Goal: Navigation & Orientation: Find specific page/section

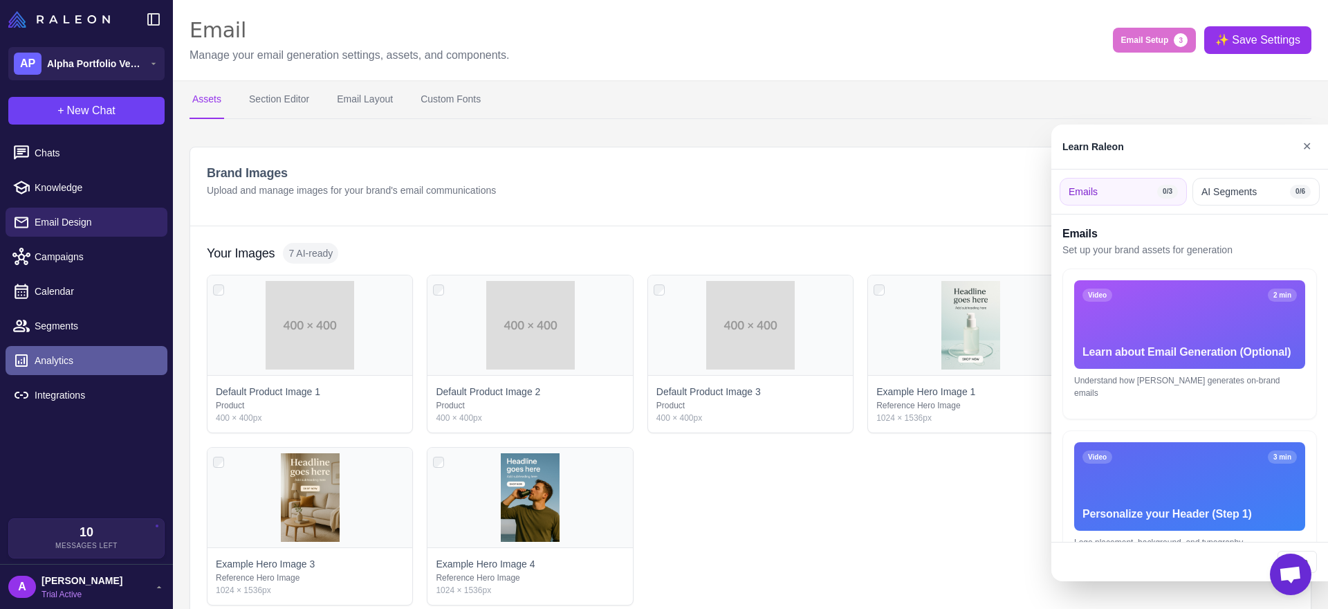
click at [98, 367] on div at bounding box center [664, 304] width 1328 height 609
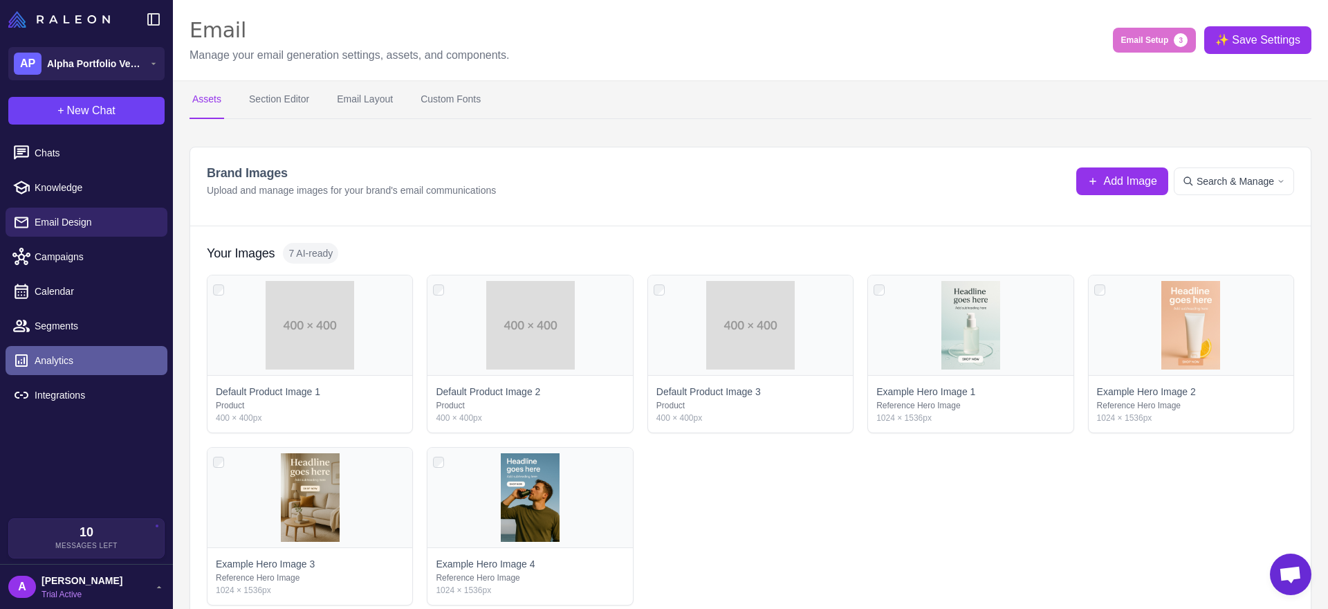
click at [64, 366] on span "Analytics" at bounding box center [96, 360] width 122 height 15
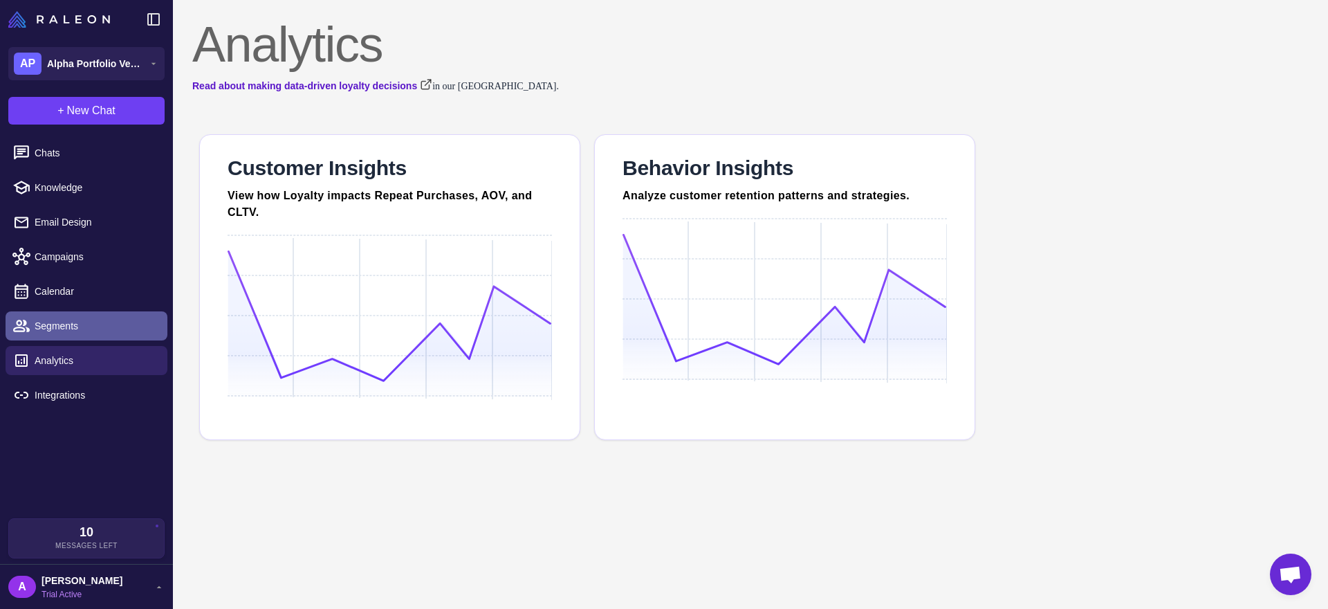
click at [72, 329] on span "Segments" at bounding box center [96, 325] width 122 height 15
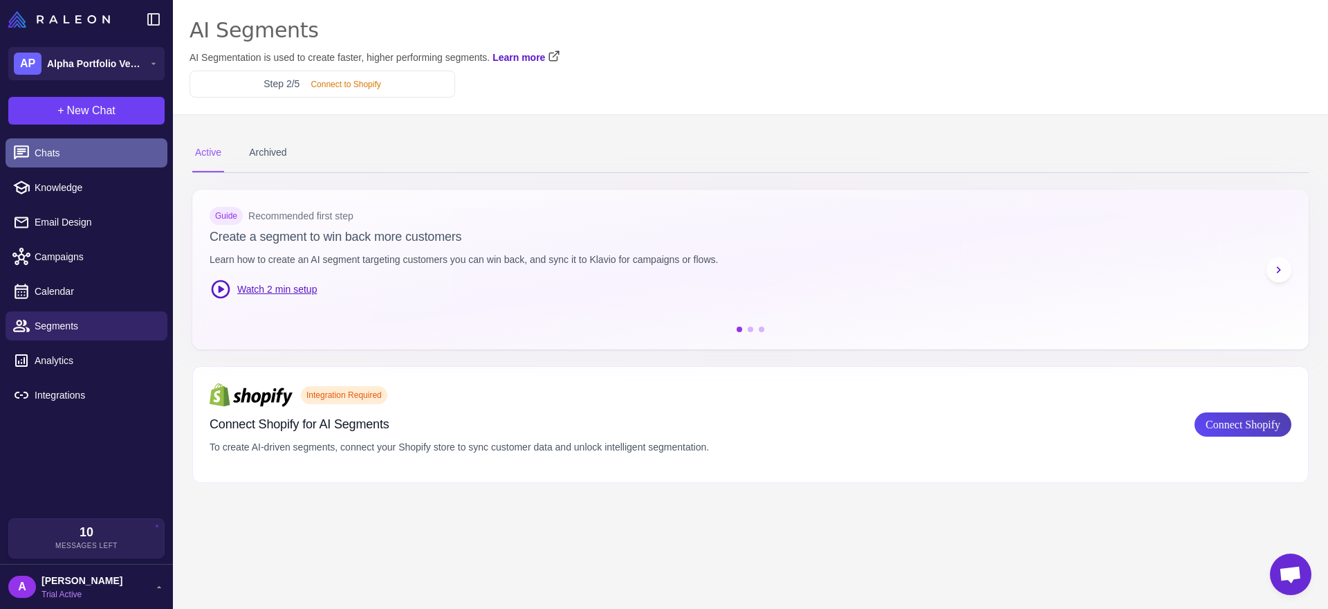
click at [83, 154] on span "Chats" at bounding box center [96, 152] width 122 height 15
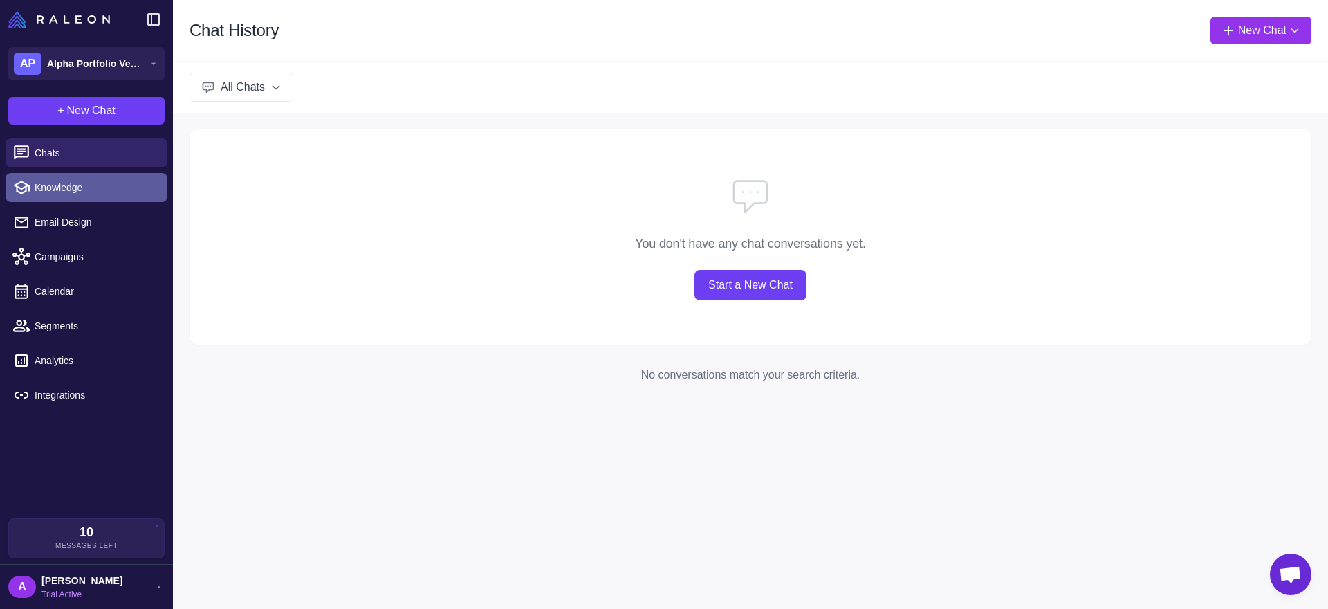
click at [102, 196] on link "Knowledge" at bounding box center [87, 187] width 162 height 29
select select
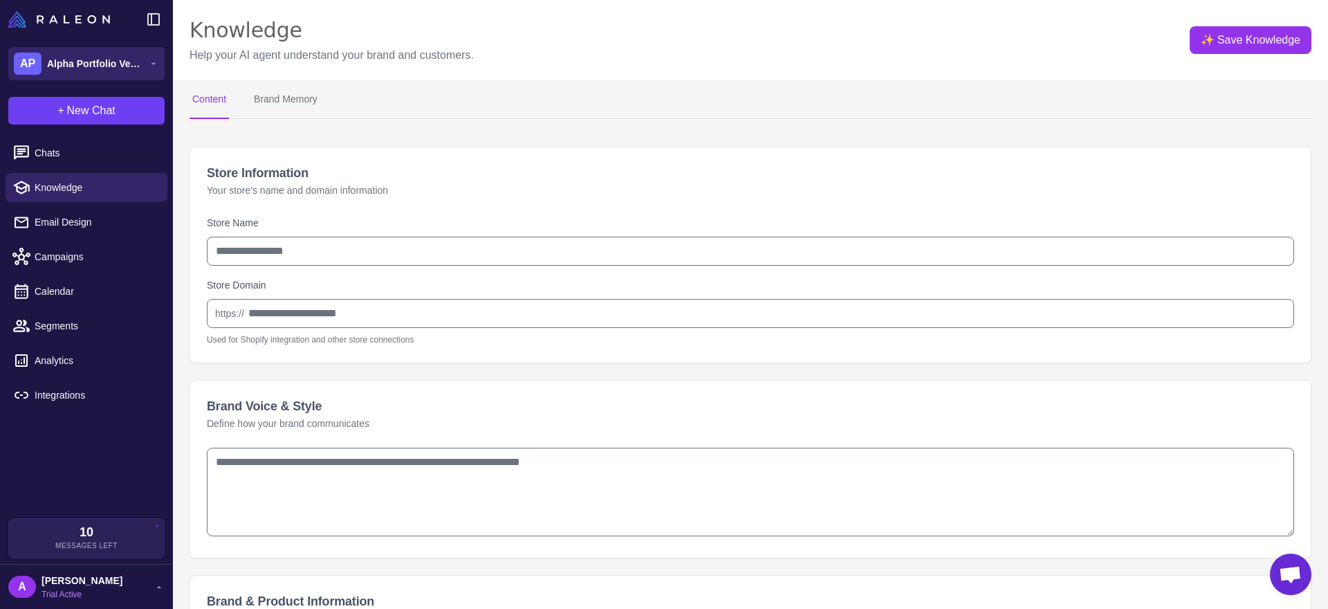
type input "**********"
type textarea "**********"
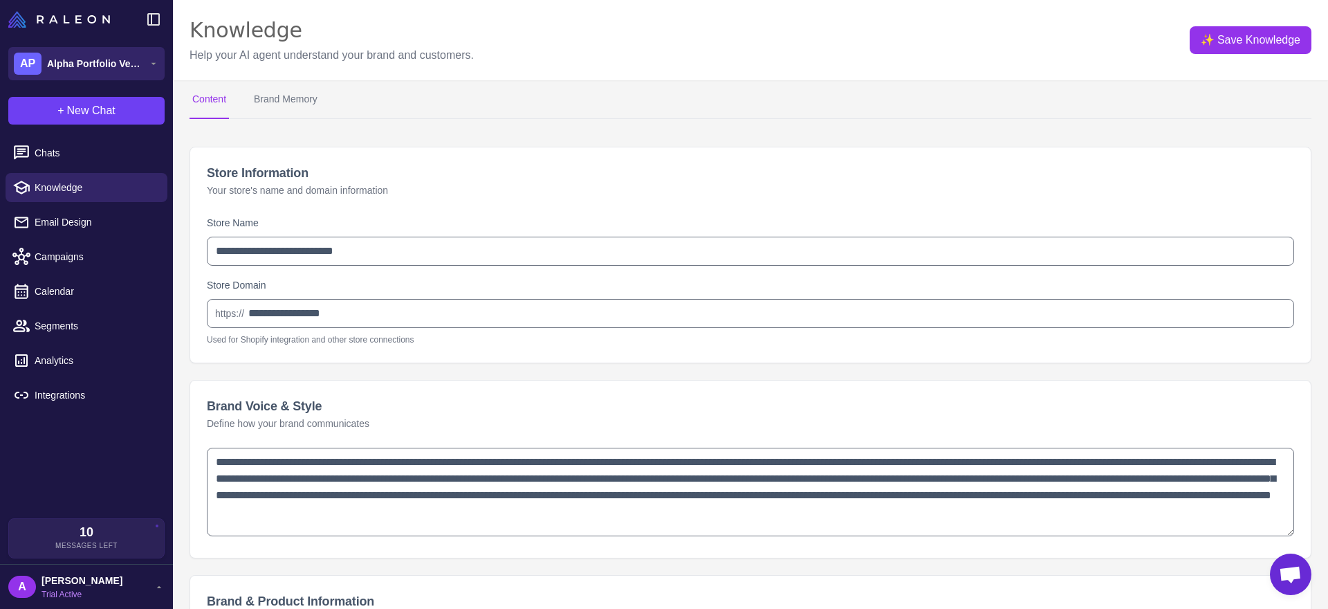
type textarea "**********"
click at [77, 64] on span "Alpha Portfolio Ventures LLC" at bounding box center [95, 63] width 97 height 15
type textarea "**********"
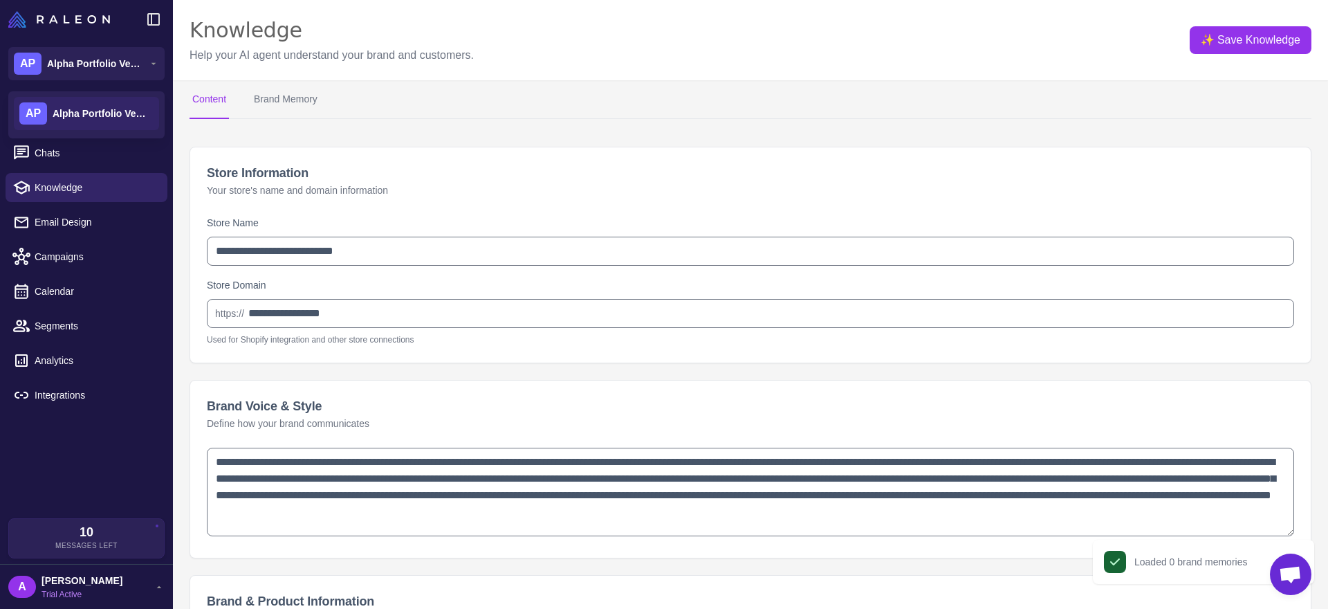
click at [274, 93] on button "Brand Memory" at bounding box center [285, 99] width 69 height 39
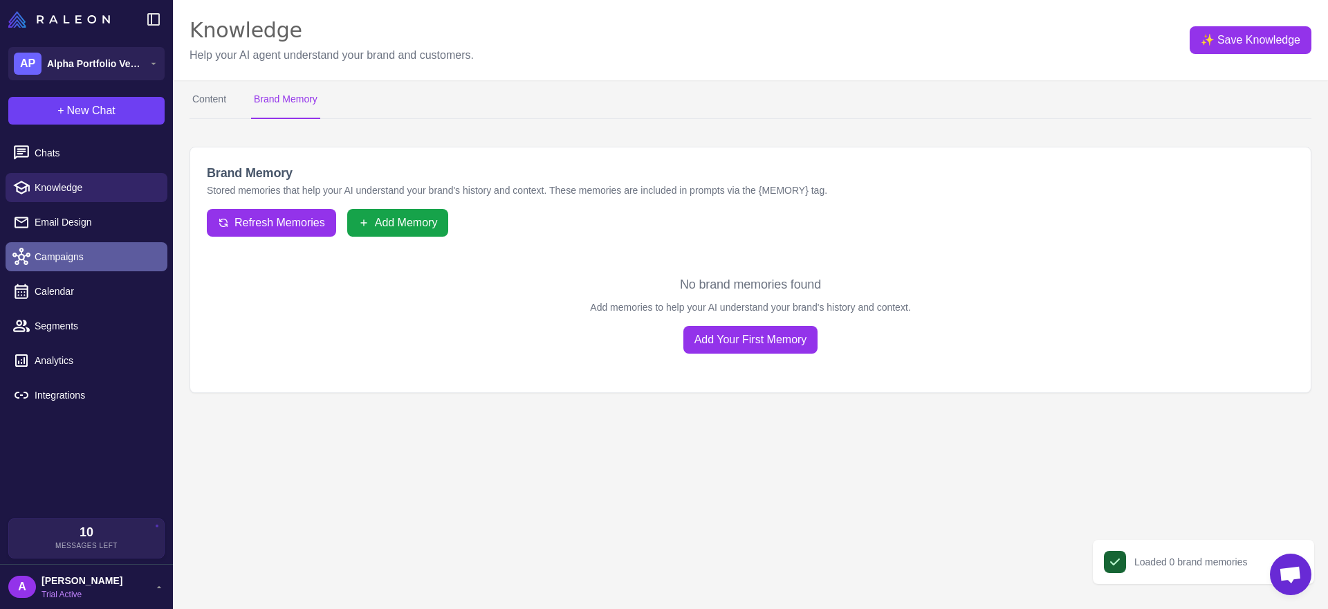
click at [103, 243] on link "Campaigns" at bounding box center [87, 256] width 162 height 29
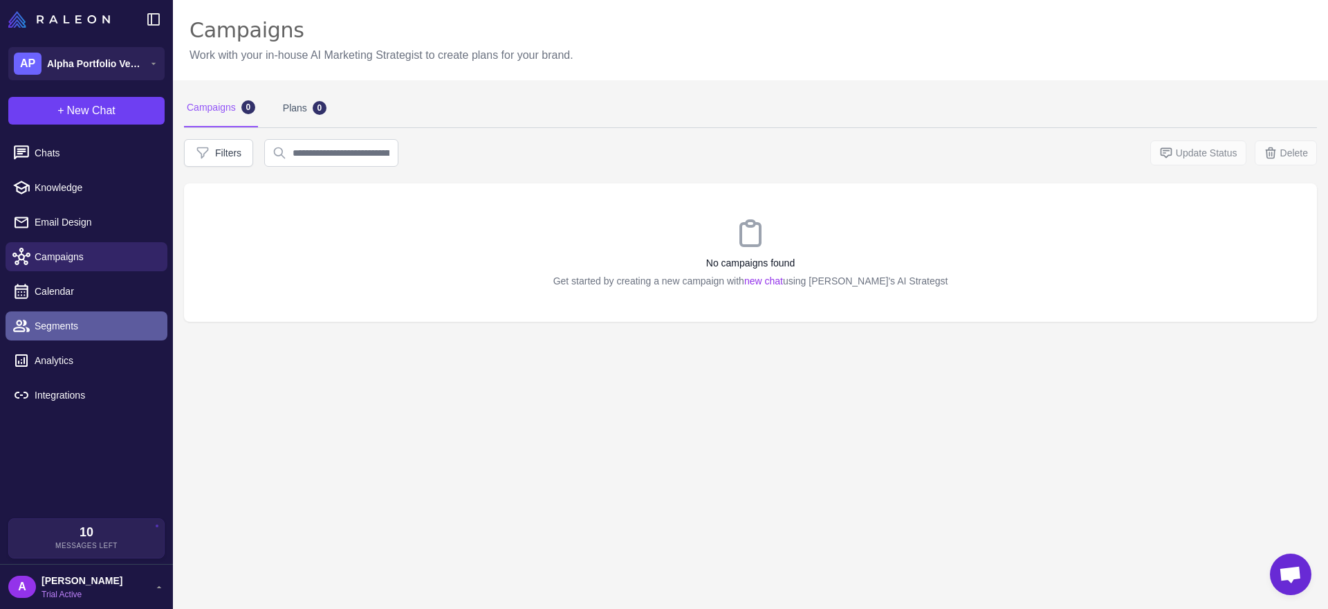
click at [95, 320] on span "Segments" at bounding box center [96, 325] width 122 height 15
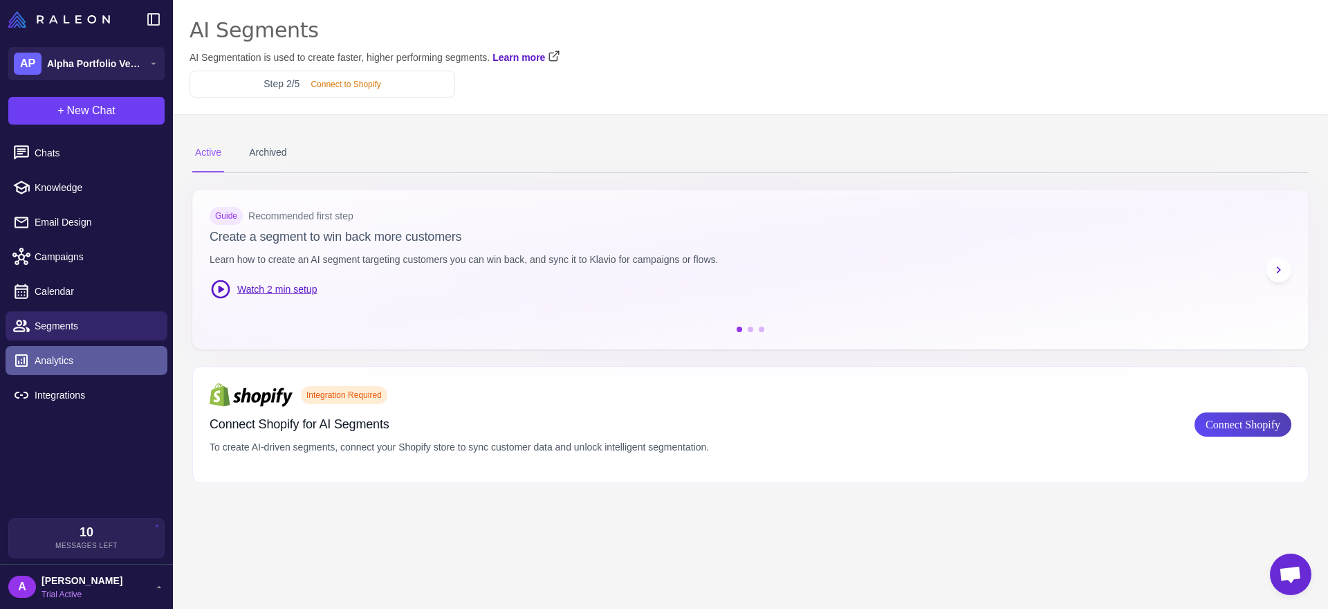
click at [79, 369] on link "Analytics" at bounding box center [87, 360] width 162 height 29
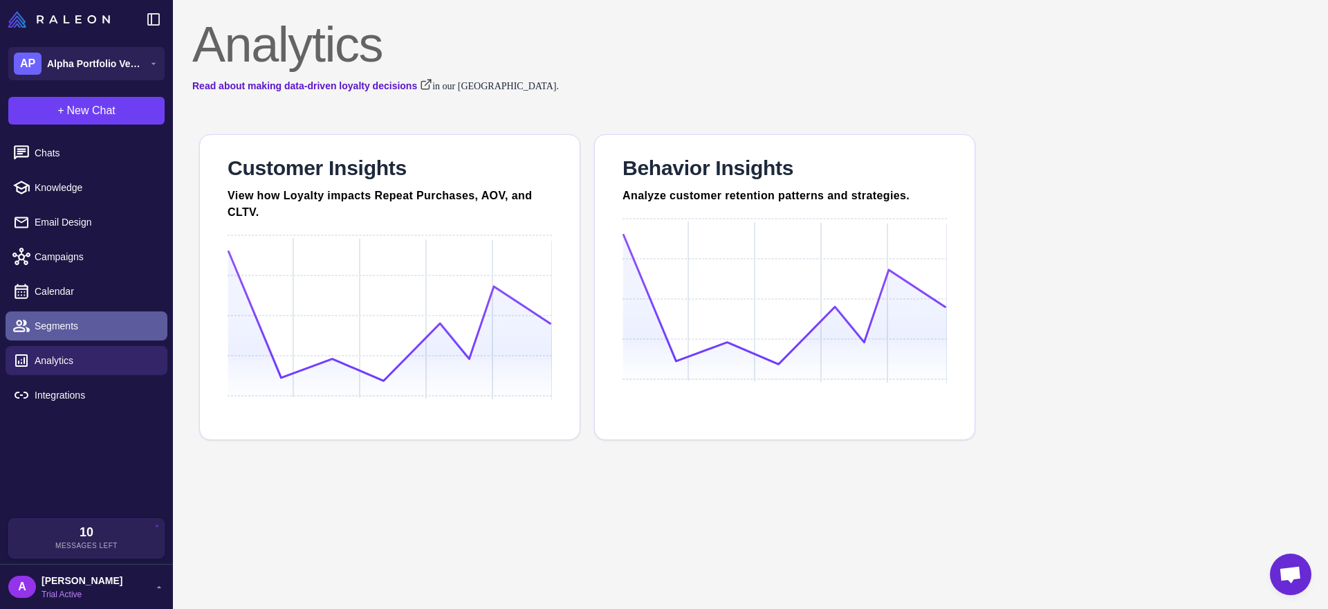
click at [98, 311] on link "Segments" at bounding box center [87, 325] width 162 height 29
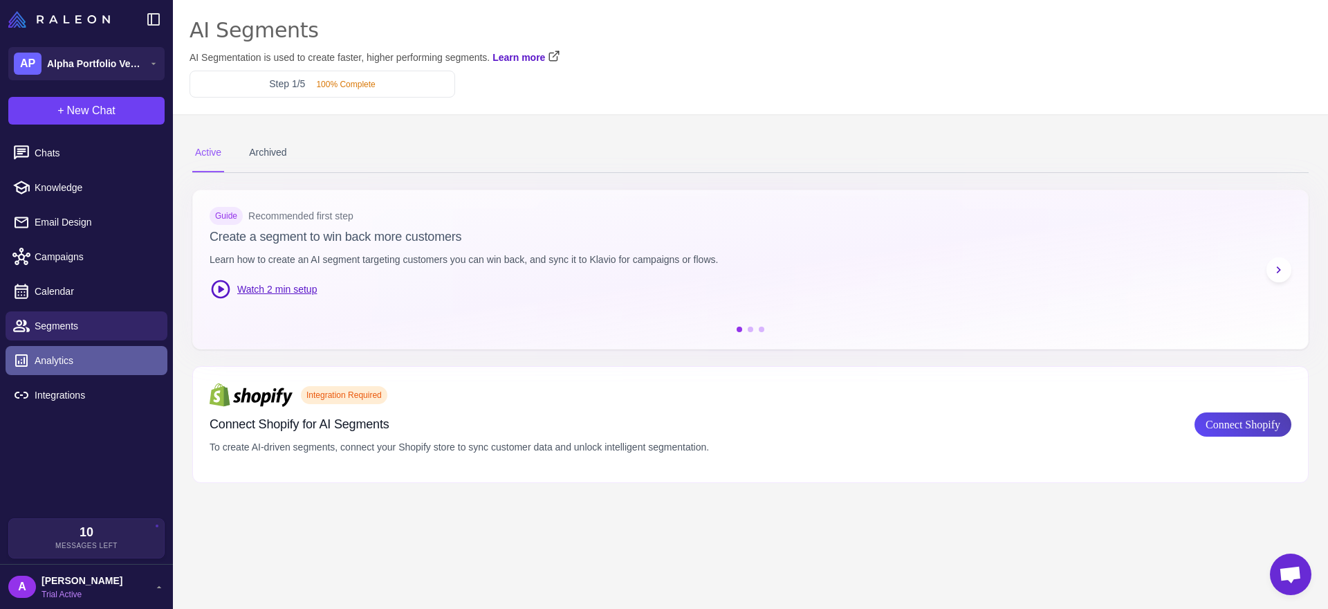
click at [92, 360] on span "Analytics" at bounding box center [96, 360] width 122 height 15
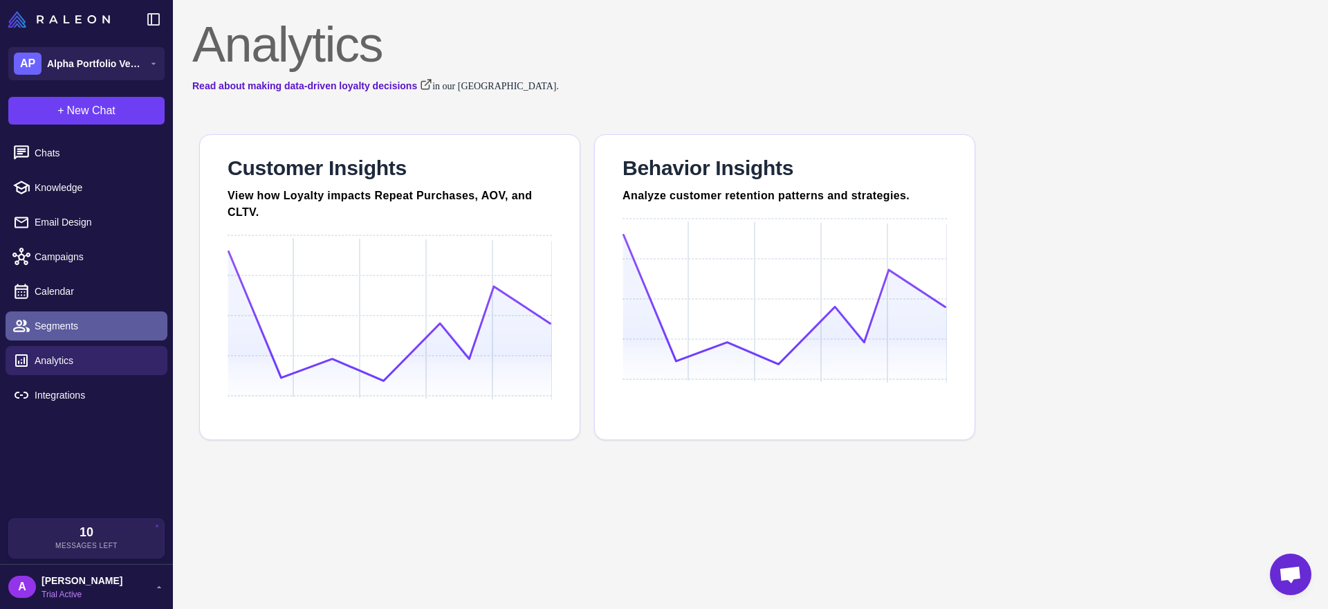
click at [100, 312] on link "Segments" at bounding box center [87, 325] width 162 height 29
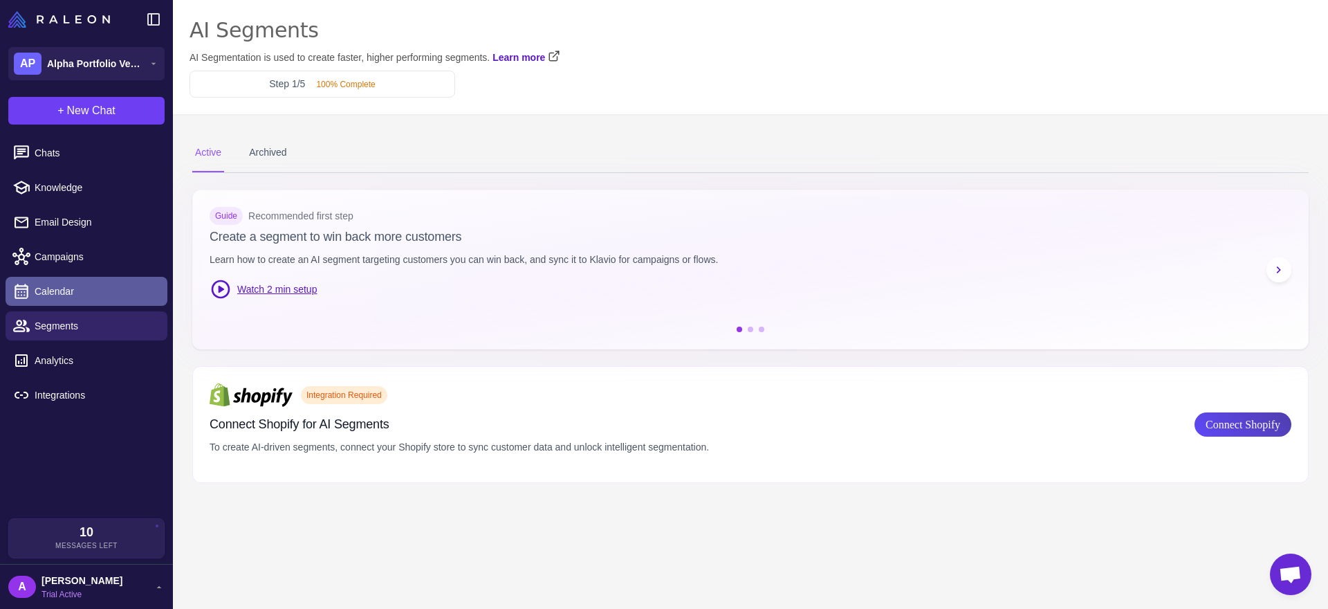
click at [95, 290] on span "Calendar" at bounding box center [96, 291] width 122 height 15
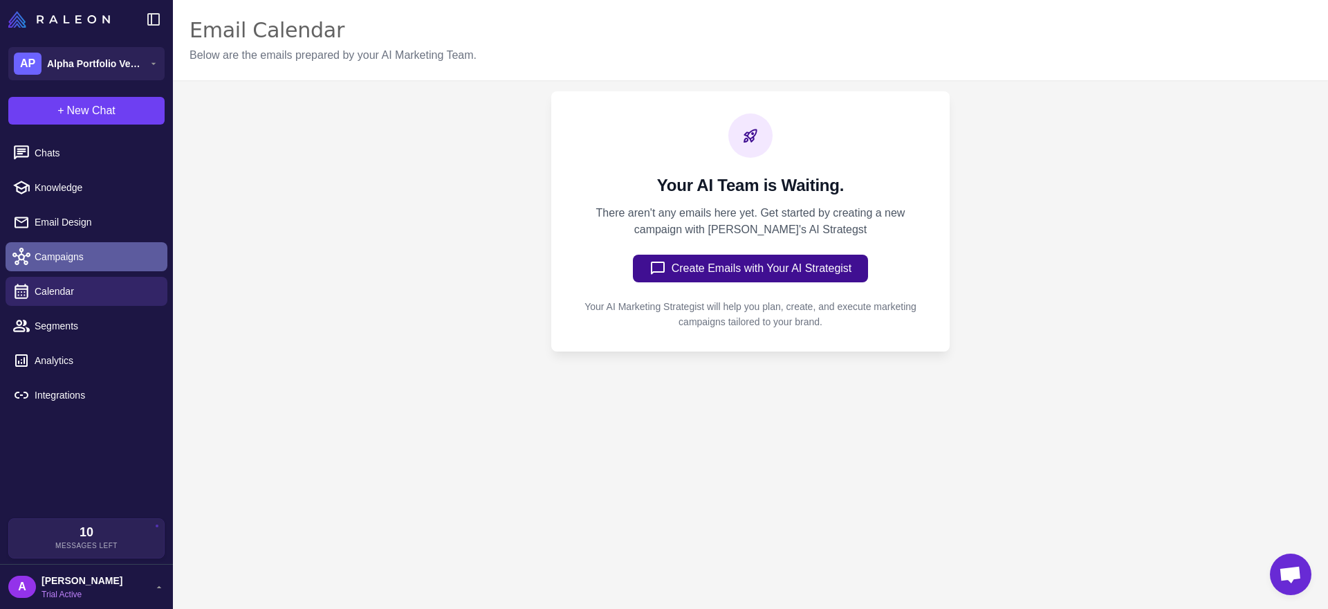
click at [89, 261] on span "Campaigns" at bounding box center [96, 256] width 122 height 15
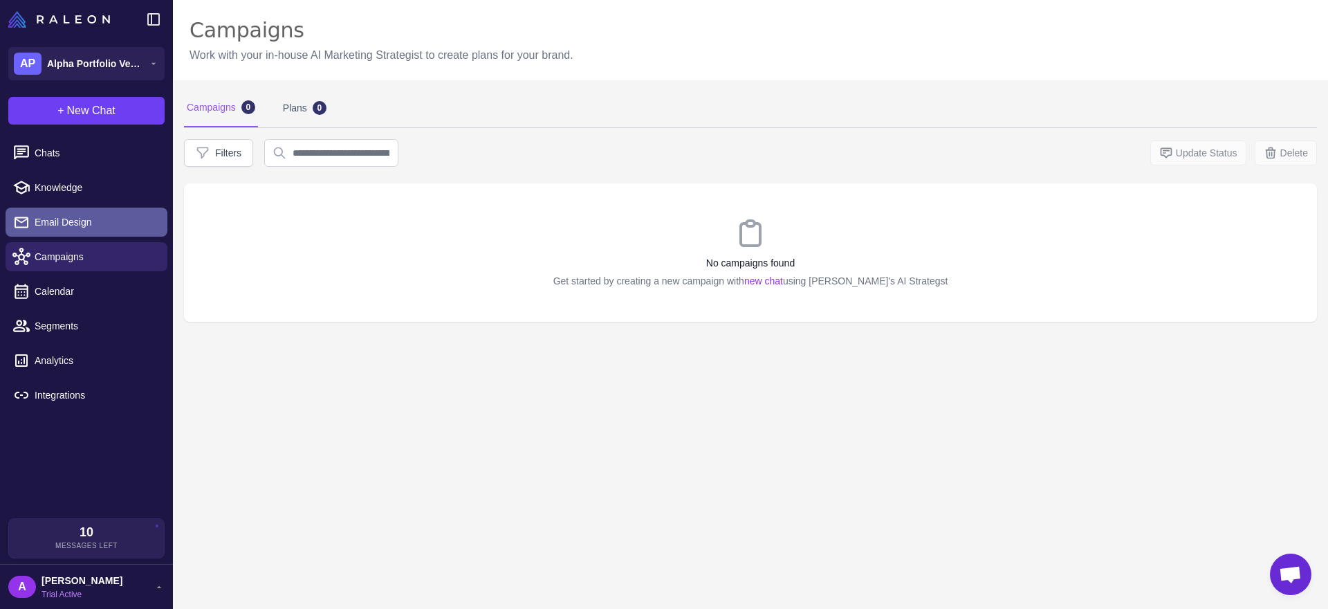
click at [86, 218] on span "Email Design" at bounding box center [96, 221] width 122 height 15
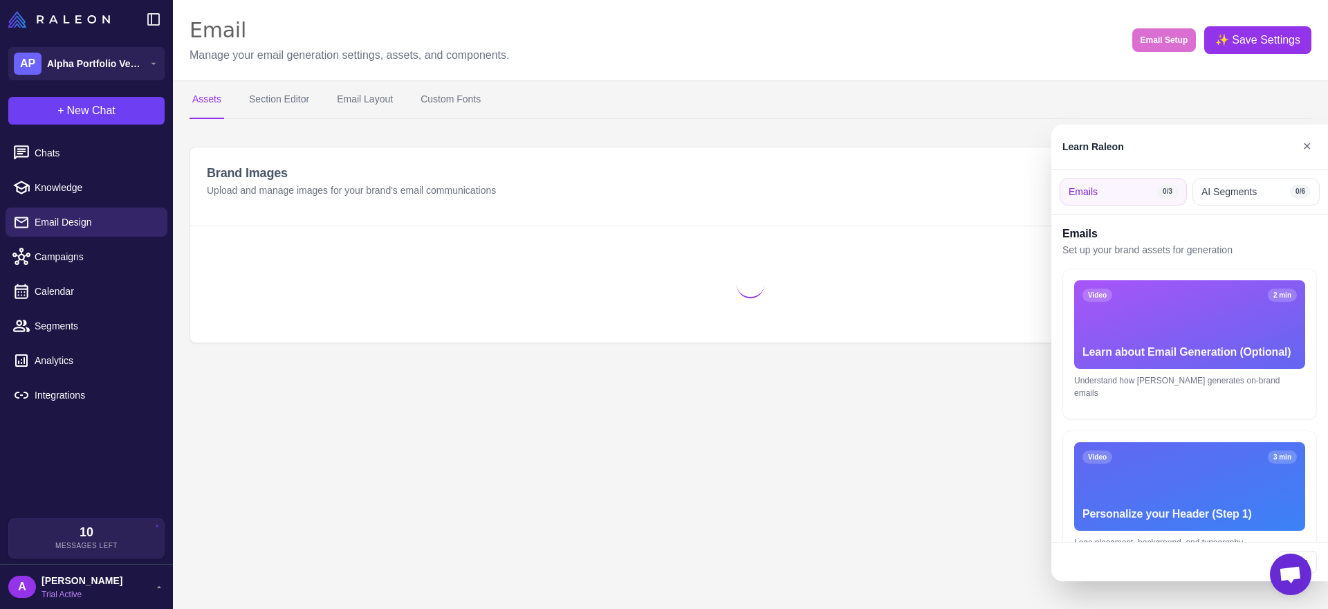
click at [86, 193] on div at bounding box center [664, 304] width 1328 height 609
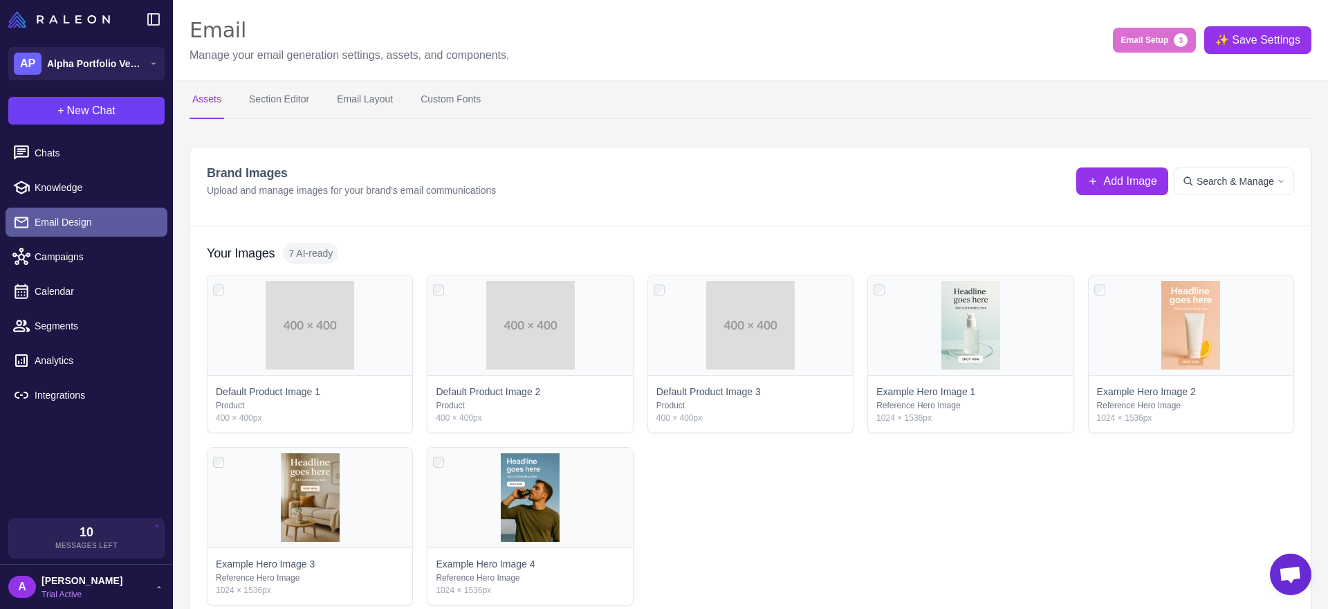
click at [90, 231] on link "Email Design" at bounding box center [87, 221] width 162 height 29
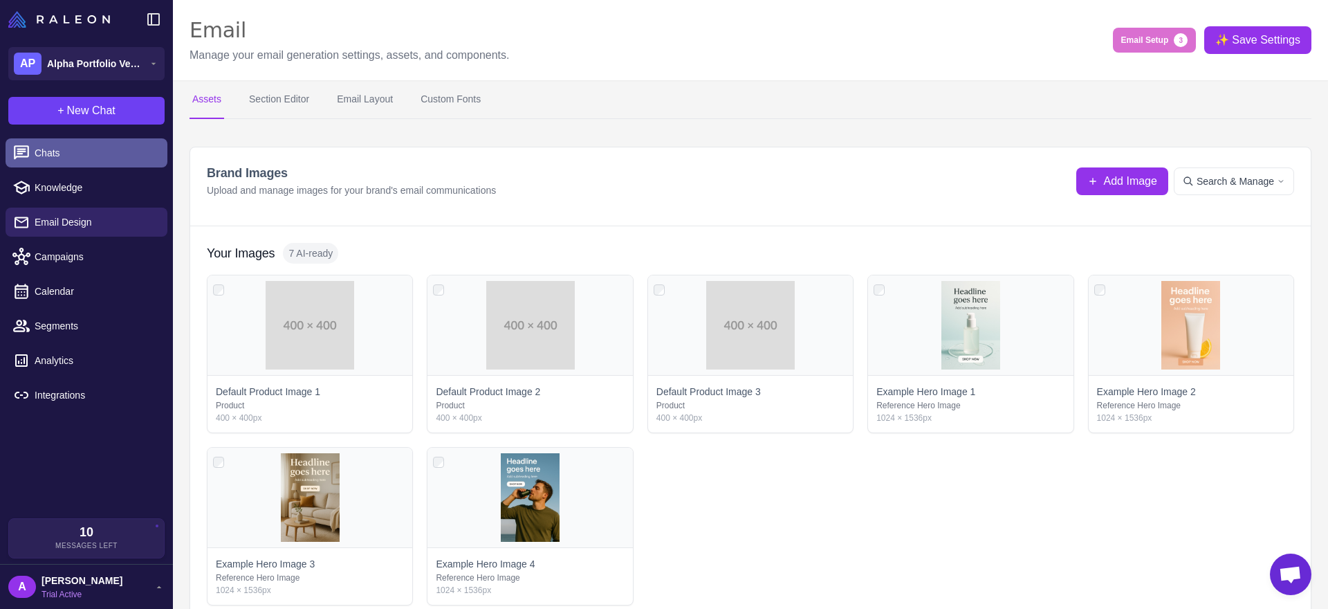
click at [88, 160] on link "Chats" at bounding box center [87, 152] width 162 height 29
